Goal: Task Accomplishment & Management: Manage account settings

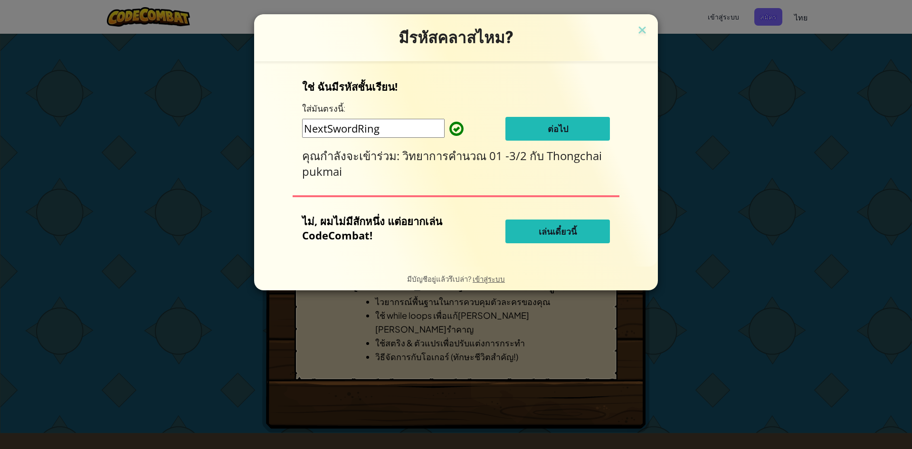
click at [565, 128] on span "ต่อไป" at bounding box center [558, 128] width 20 height 11
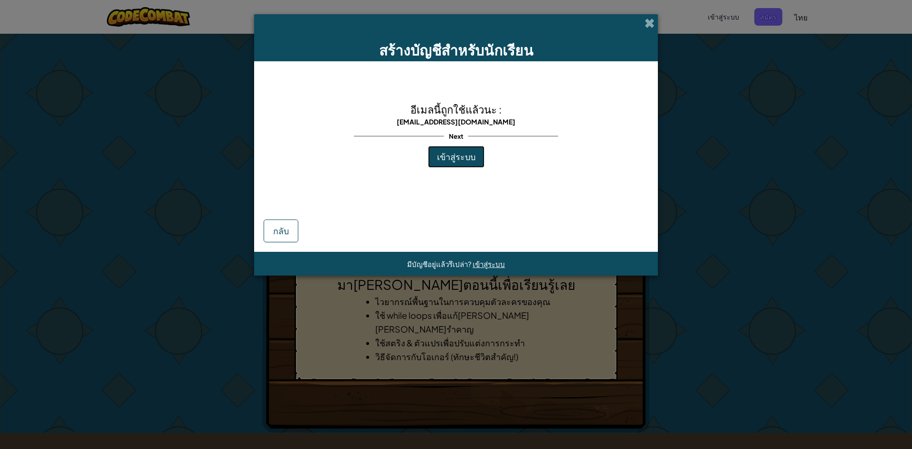
click at [463, 152] on span "เข้าสู่ระบบ" at bounding box center [456, 156] width 38 height 11
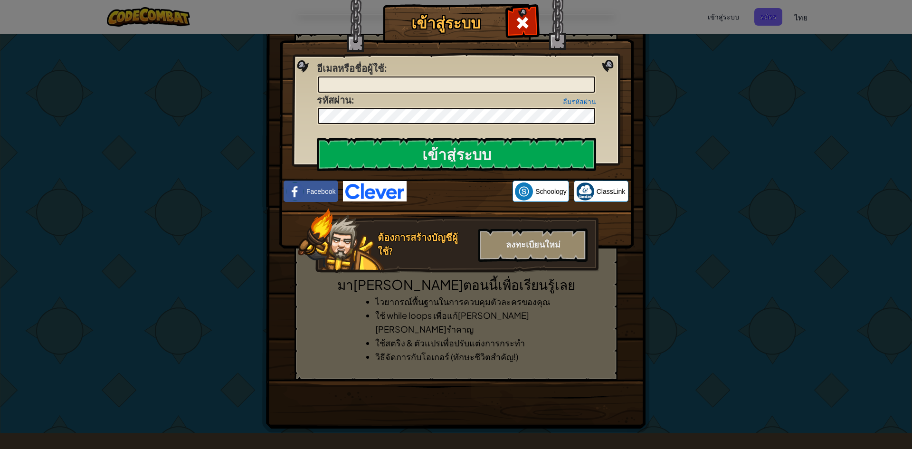
click at [284, 271] on div "เข้าสู่ระบบ เกิดข้อผิดพลาดที่ไม่รู้จัก อีเมลหรือชื่อผู้ใช้ : ลืมรหัสผ่าน รหัสผ่…" at bounding box center [456, 224] width 912 height 449
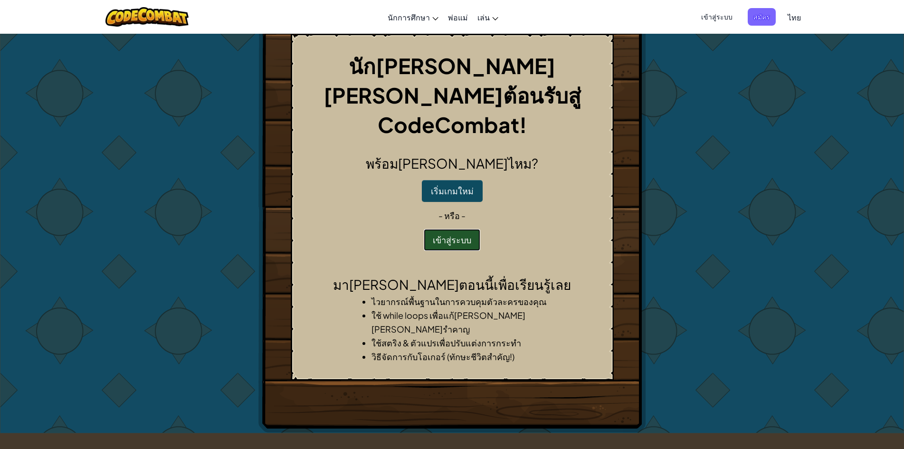
click at [437, 229] on button "เข้าสู่ระบบ" at bounding box center [452, 240] width 57 height 22
